Goal: Book appointment/travel/reservation

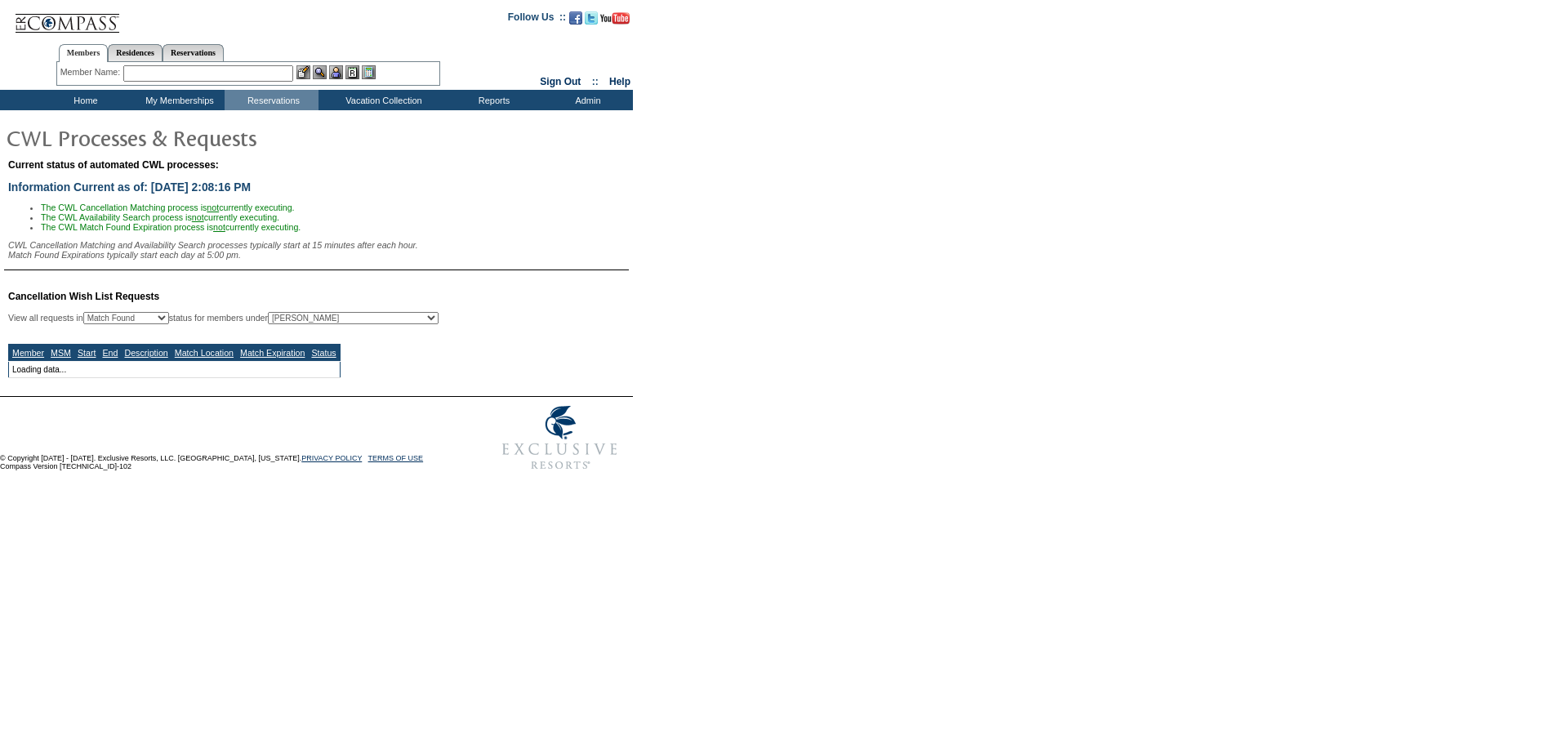
select select "50"
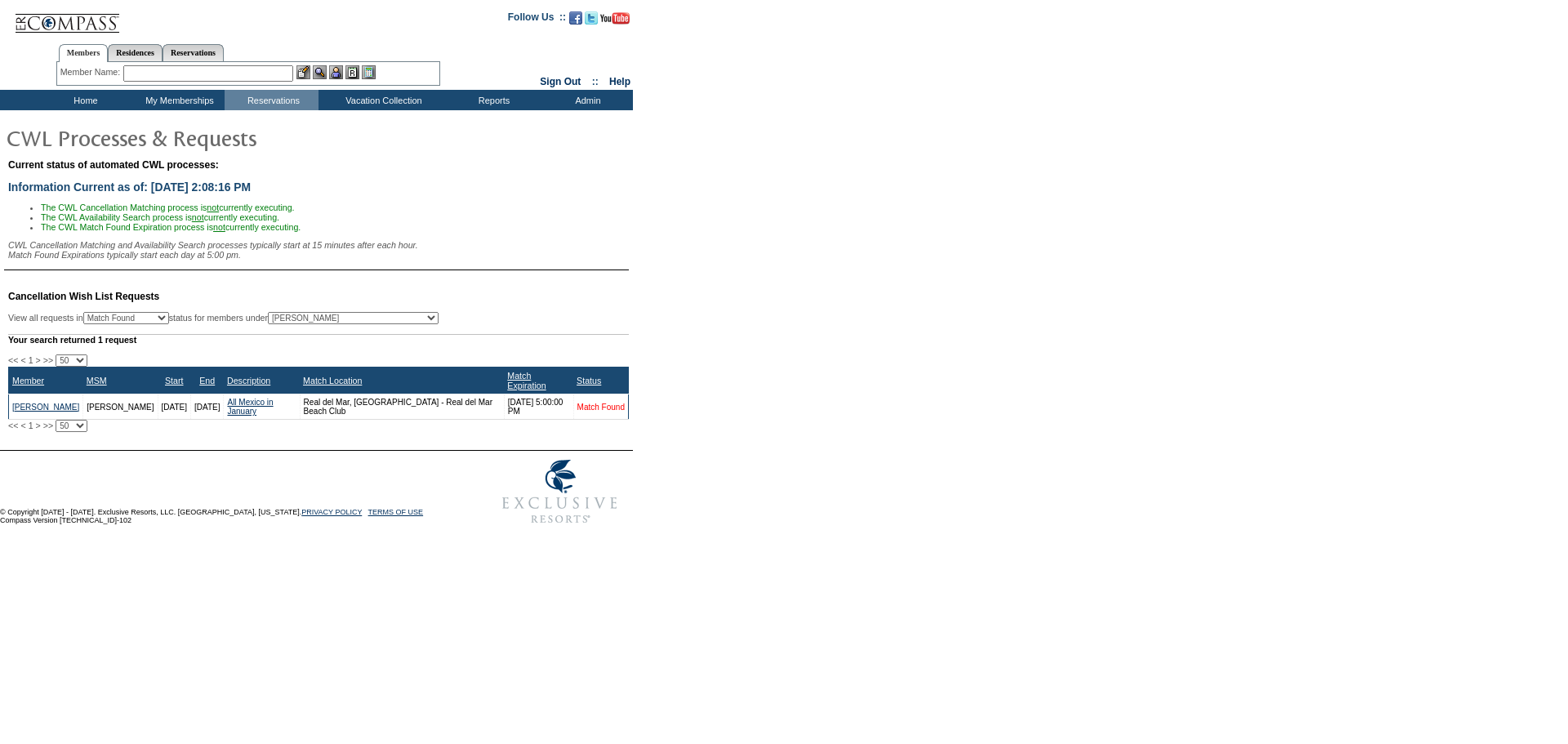
click at [602, 411] on link "Match Found" at bounding box center [602, 407] width 47 height 9
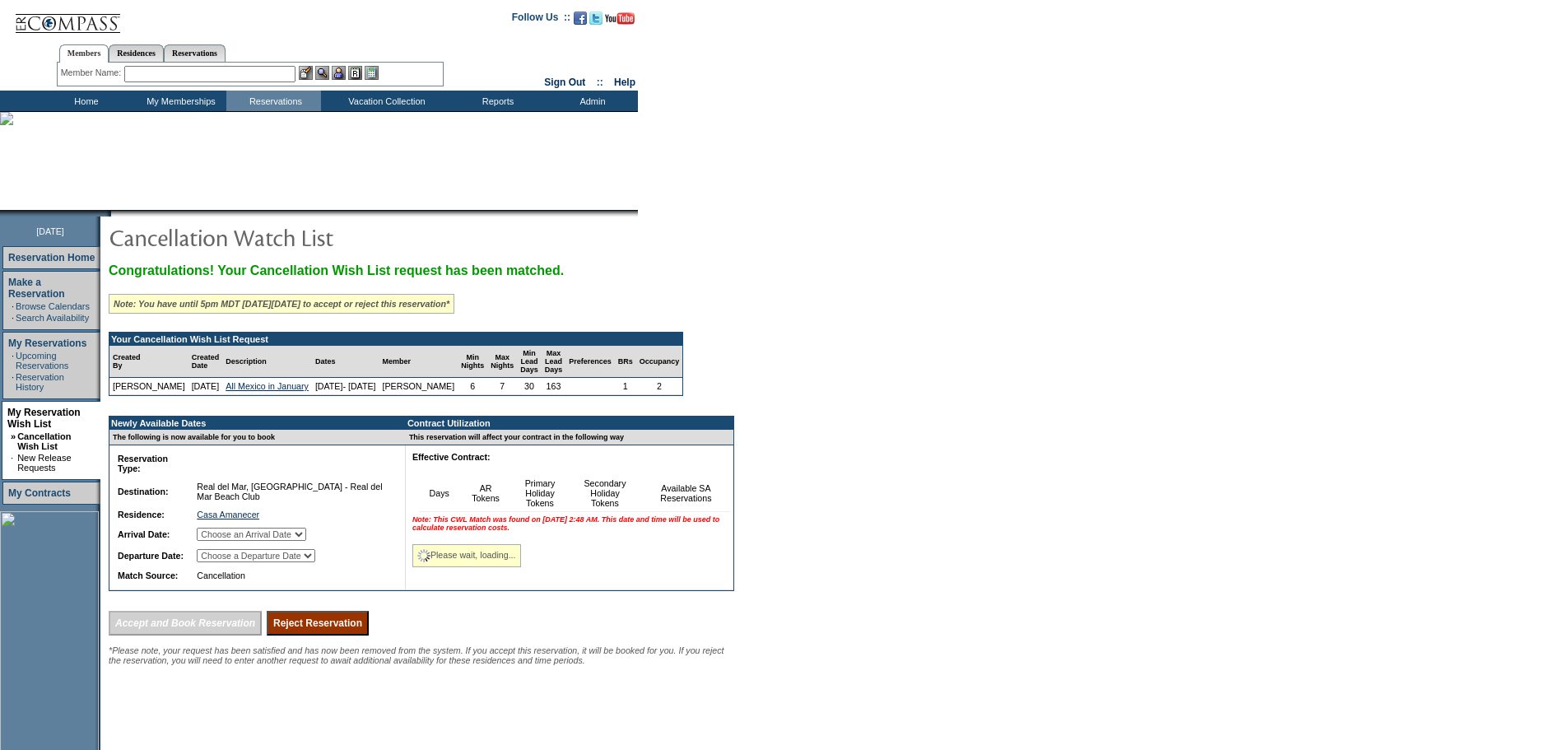
click at [307, 541] on select "Choose an Arrival Date [DATE] [DATE] [DATE] [DATE] [DATE] [DATE] [DATE]" at bounding box center [252, 534] width 110 height 13
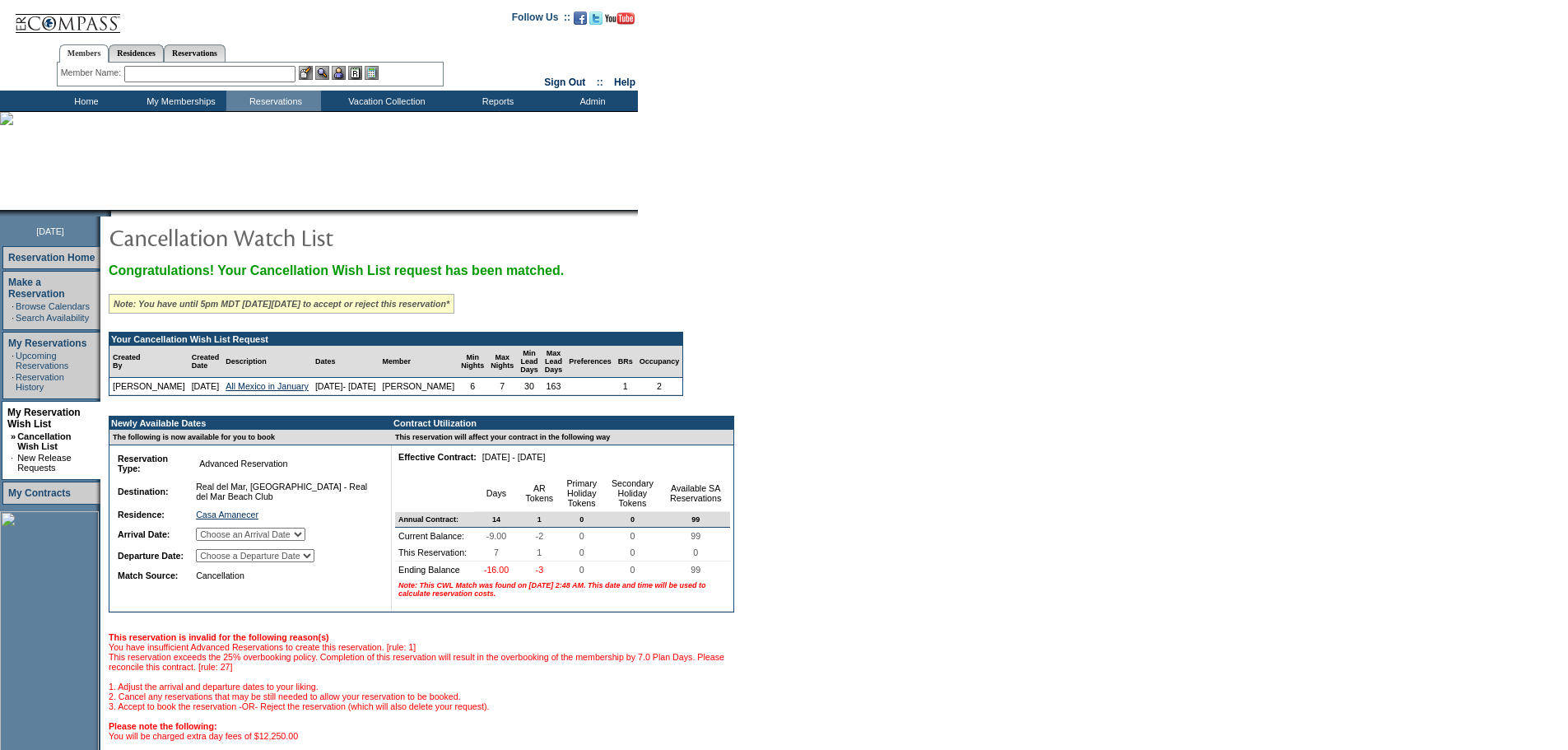
select select "[DATE]"
click at [216, 541] on select "Choose an Arrival Date [DATE] [DATE] [DATE] [DATE] [DATE] [DATE] [DATE]" at bounding box center [251, 534] width 110 height 13
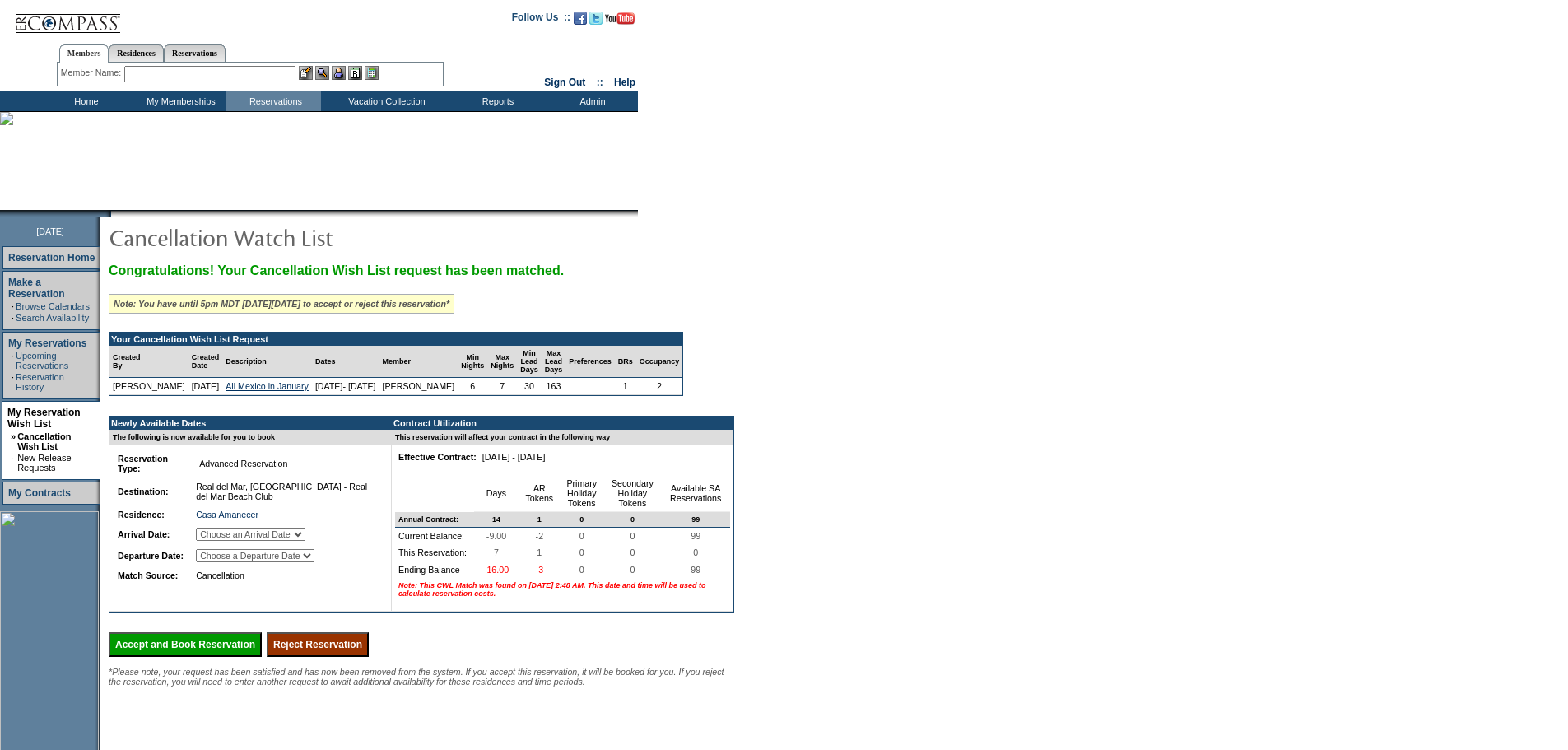
click at [315, 563] on select "Choose a Departure Date [DATE] [DATE] [DATE] [DATE] [DATE] [DATE] [DATE]" at bounding box center [255, 555] width 118 height 13
select select "[DATE]"
click at [217, 563] on select "Choose a Departure Date [DATE] [DATE] [DATE] [DATE] [DATE] [DATE] [DATE]" at bounding box center [255, 555] width 118 height 13
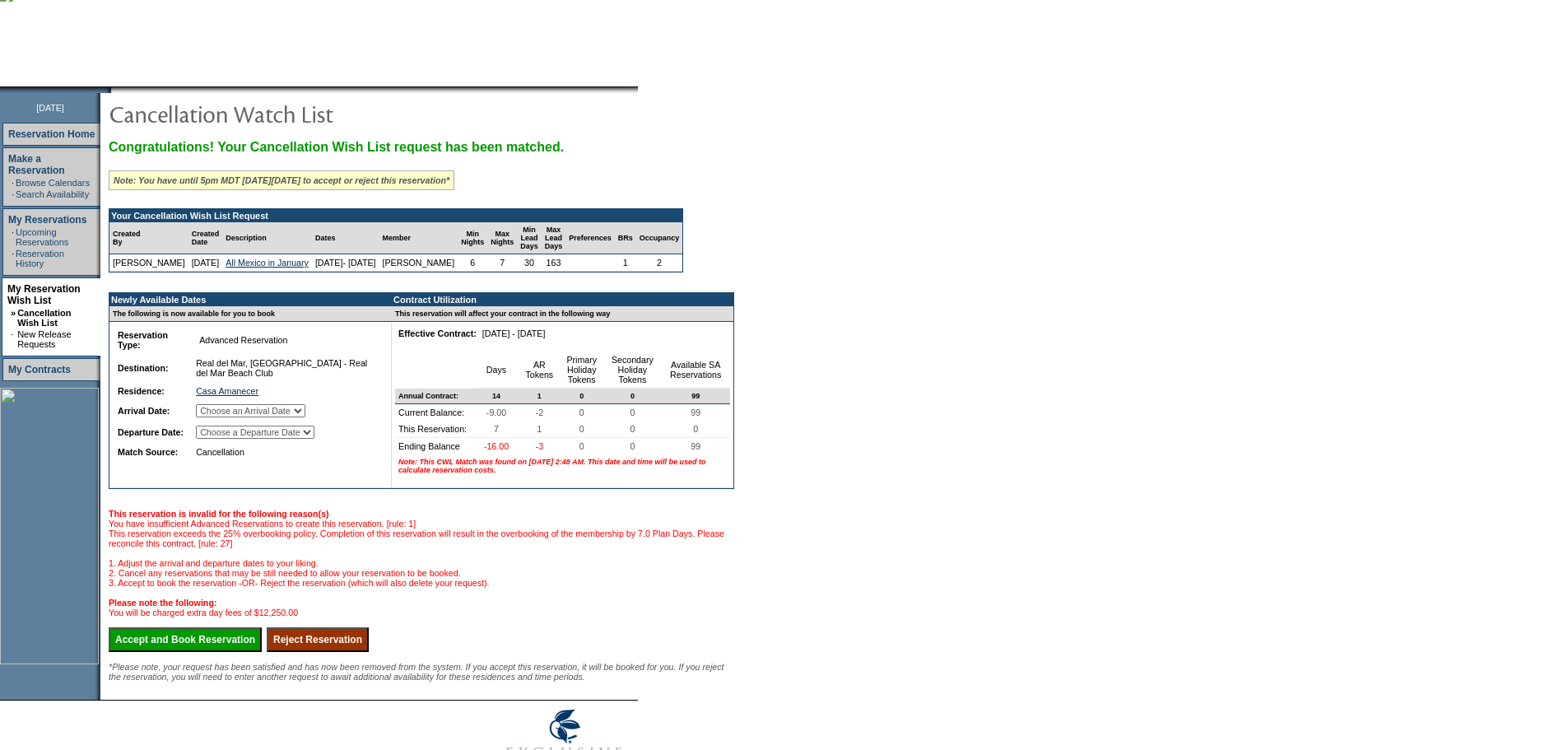
scroll to position [258, 0]
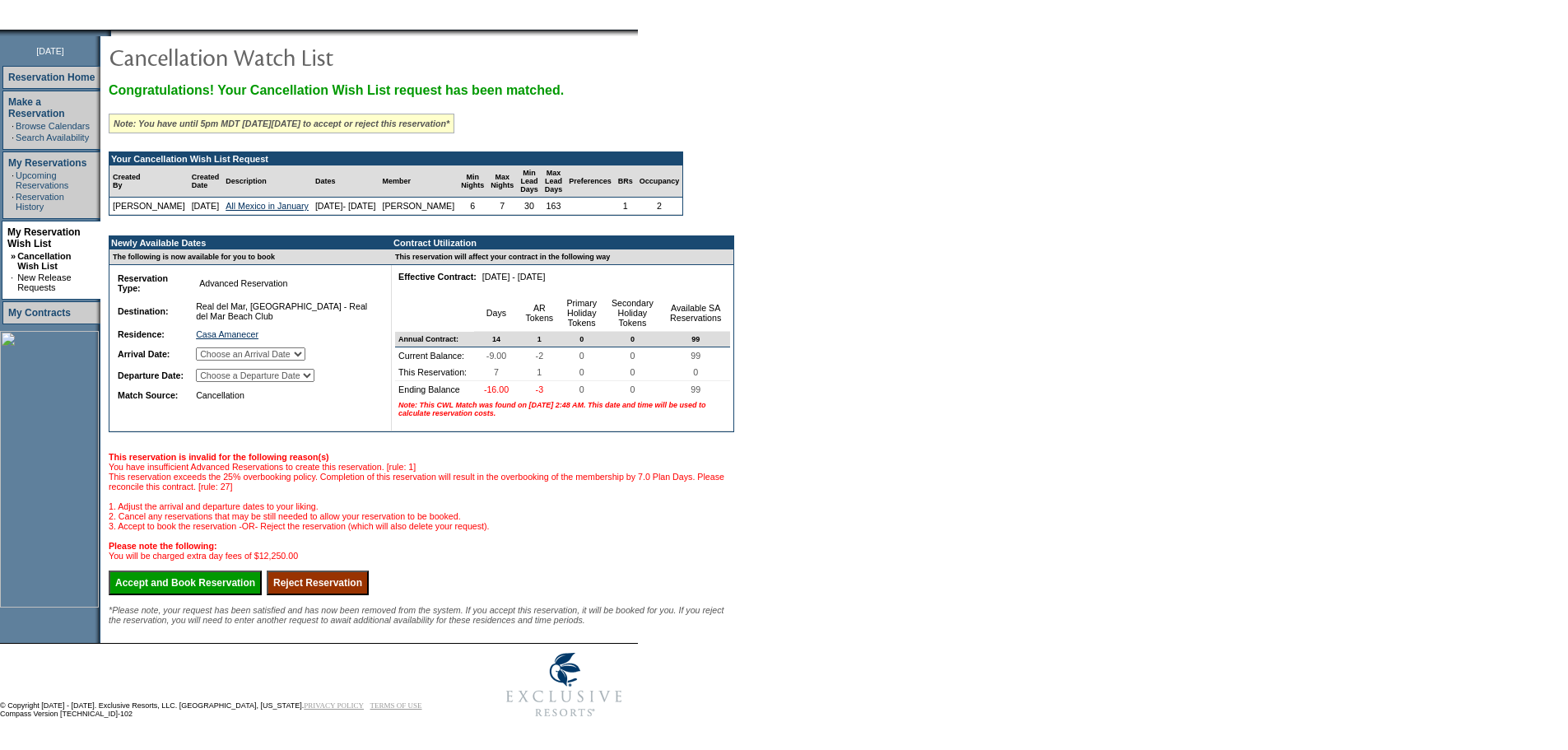
click at [259, 571] on input "Accept and Book Reservation" at bounding box center [185, 583] width 153 height 25
